Goal: Information Seeking & Learning: Understand process/instructions

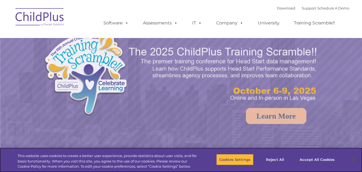
select select "MEDIUM"
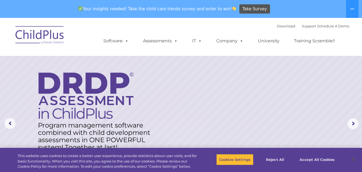
click at [351, 9] on icon at bounding box center [352, 9] width 4 height 1
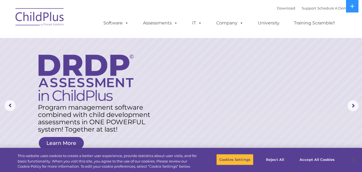
click at [156, 24] on link "Assessments" at bounding box center [161, 23] width 46 height 11
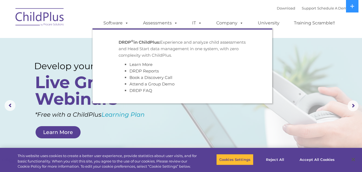
click at [129, 46] on p "DRDP © in ChildPlus: Experience and analyze child assessments and Head Start da…" at bounding box center [182, 49] width 127 height 20
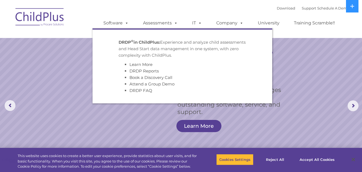
click at [138, 42] on strong "DRDP © in ChildPlus:" at bounding box center [140, 42] width 42 height 5
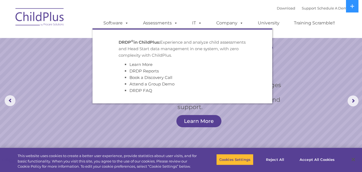
click at [6, 101] on rs-arrow at bounding box center [10, 100] width 11 height 11
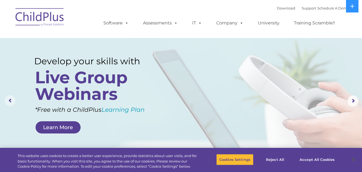
click at [6, 101] on rs-arrow at bounding box center [10, 100] width 11 height 11
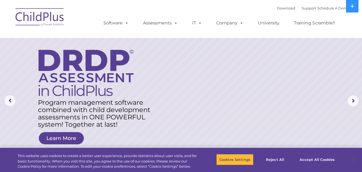
click at [42, 20] on img at bounding box center [40, 17] width 54 height 27
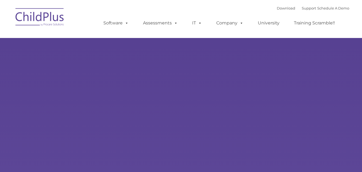
type input ""
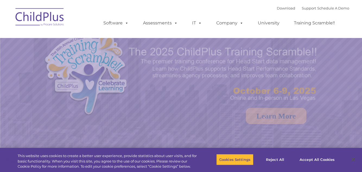
select select "MEDIUM"
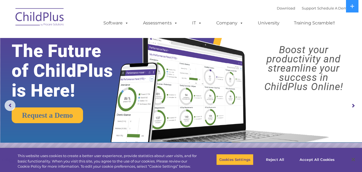
click at [113, 24] on link "Software" at bounding box center [116, 23] width 36 height 11
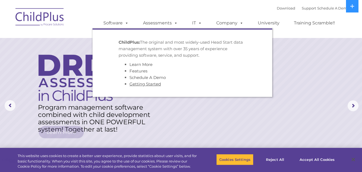
click at [138, 86] on link "Getting Started" at bounding box center [144, 83] width 31 height 5
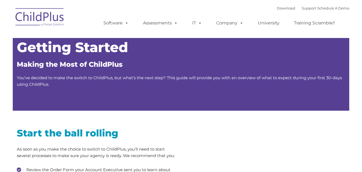
type input ""
